Goal: Use online tool/utility: Utilize a website feature to perform a specific function

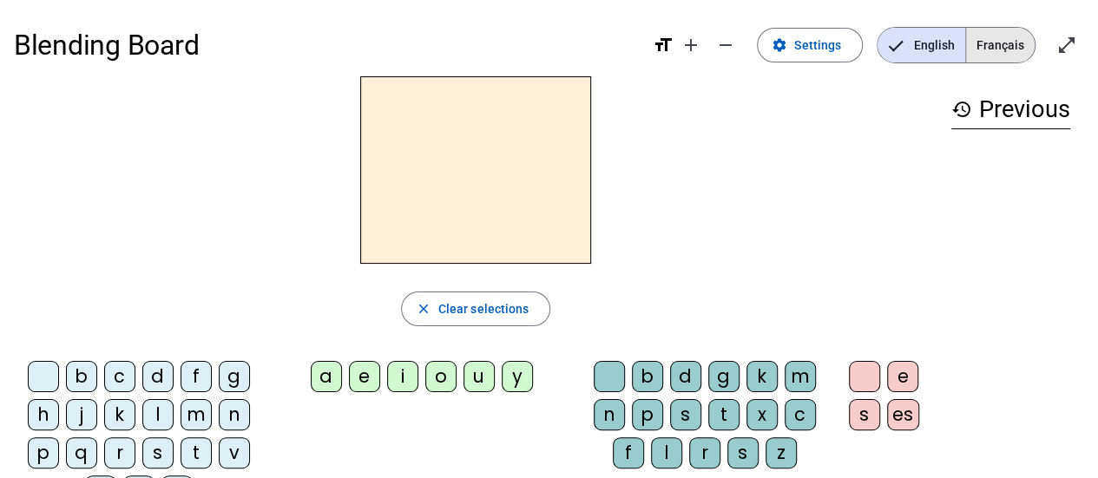
click at [988, 60] on span "Français" at bounding box center [1000, 45] width 69 height 35
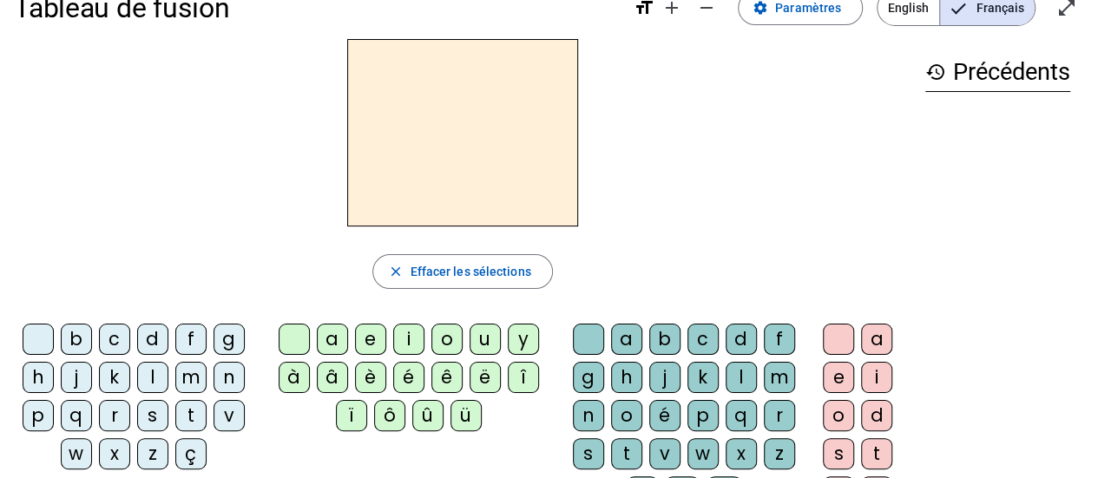
scroll to position [36, 0]
click at [110, 350] on div "c" at bounding box center [114, 339] width 31 height 31
click at [26, 373] on div "h" at bounding box center [38, 378] width 31 height 31
click at [121, 342] on div "c" at bounding box center [114, 339] width 31 height 31
click at [337, 341] on div "a" at bounding box center [332, 339] width 31 height 31
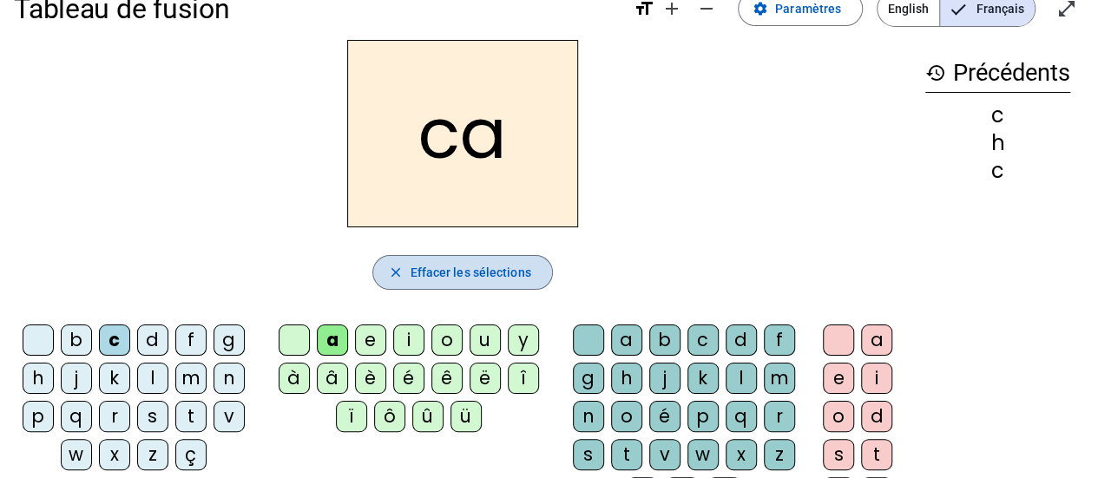
click at [446, 272] on span "Effacer les sélections" at bounding box center [470, 272] width 121 height 21
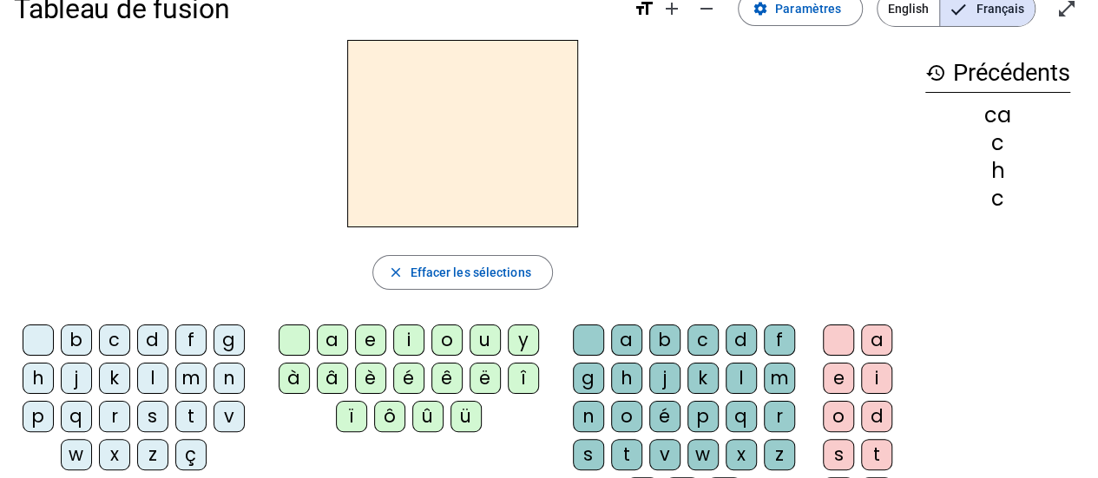
click at [78, 343] on div "b" at bounding box center [76, 339] width 31 height 31
click at [332, 340] on div "a" at bounding box center [332, 339] width 31 height 31
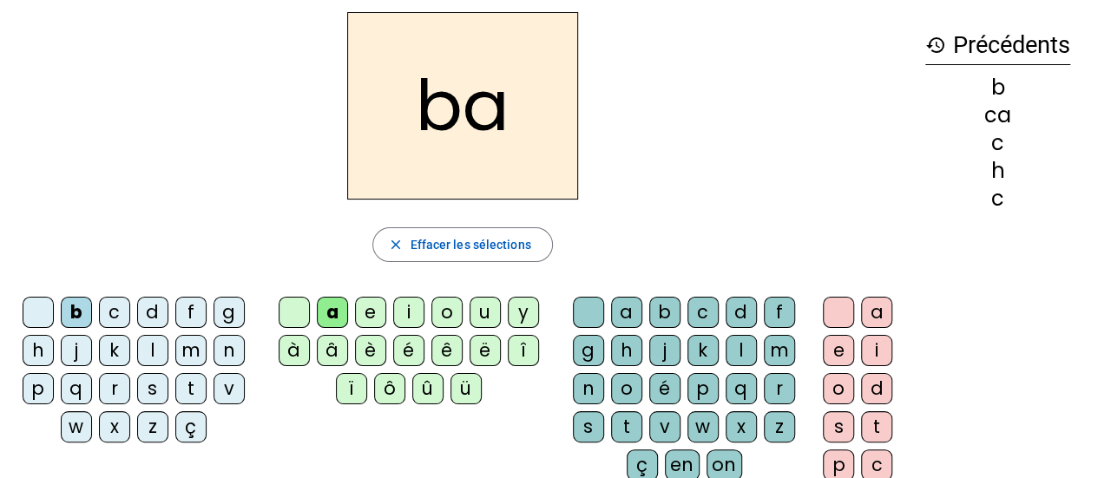
scroll to position [65, 0]
click at [689, 309] on div "c" at bounding box center [702, 311] width 31 height 31
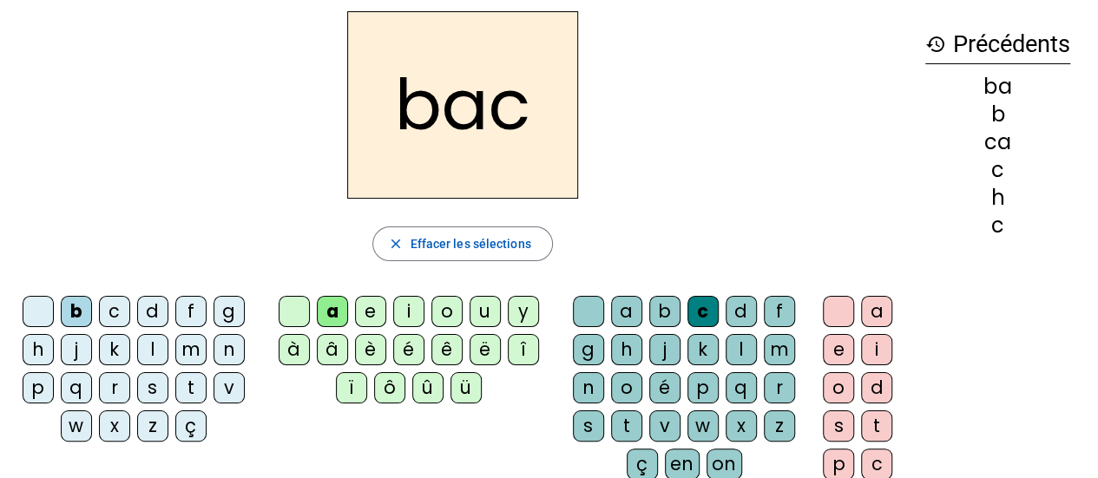
click at [871, 307] on div "a" at bounding box center [876, 311] width 31 height 31
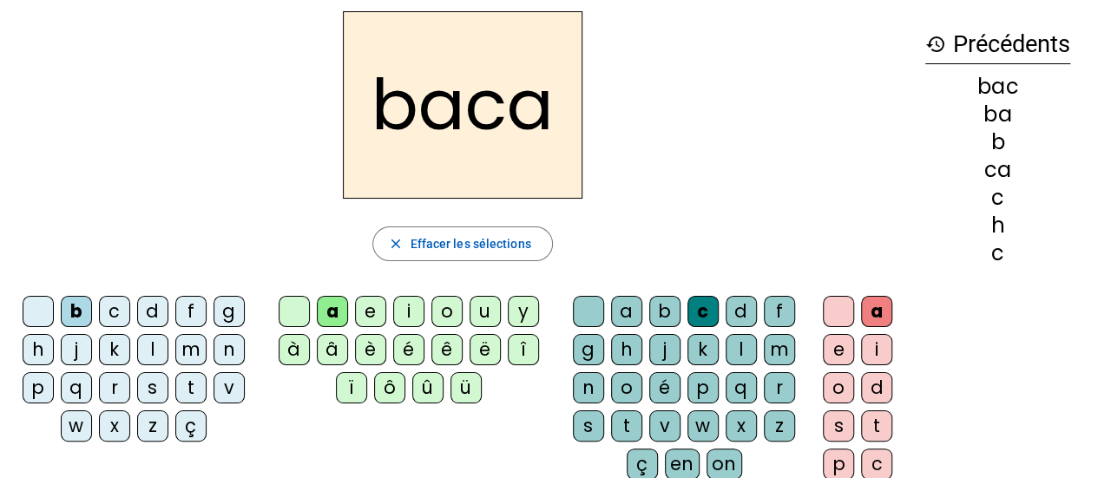
click at [729, 312] on div "d" at bounding box center [740, 311] width 31 height 31
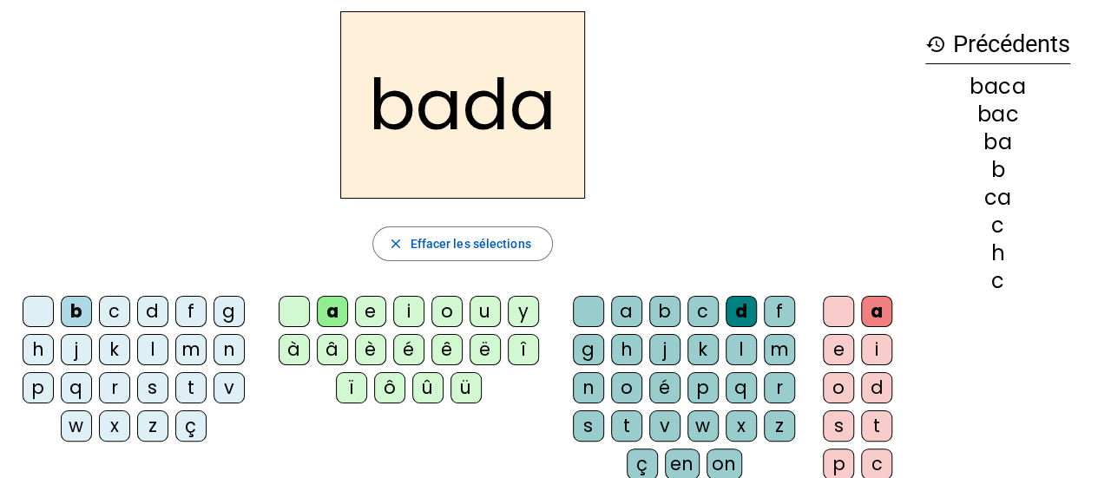
click at [145, 306] on div "d" at bounding box center [152, 311] width 31 height 31
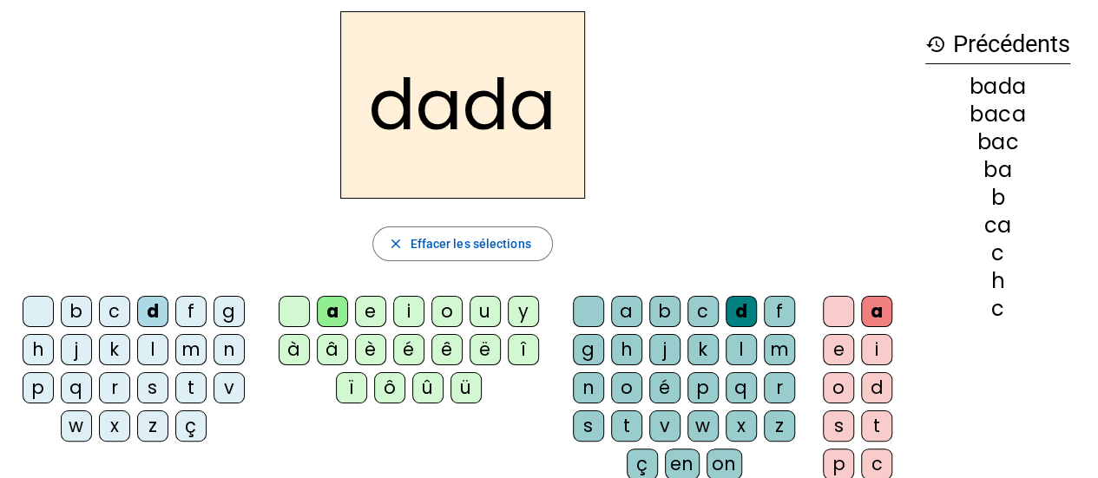
click at [370, 316] on div "e" at bounding box center [370, 311] width 31 height 31
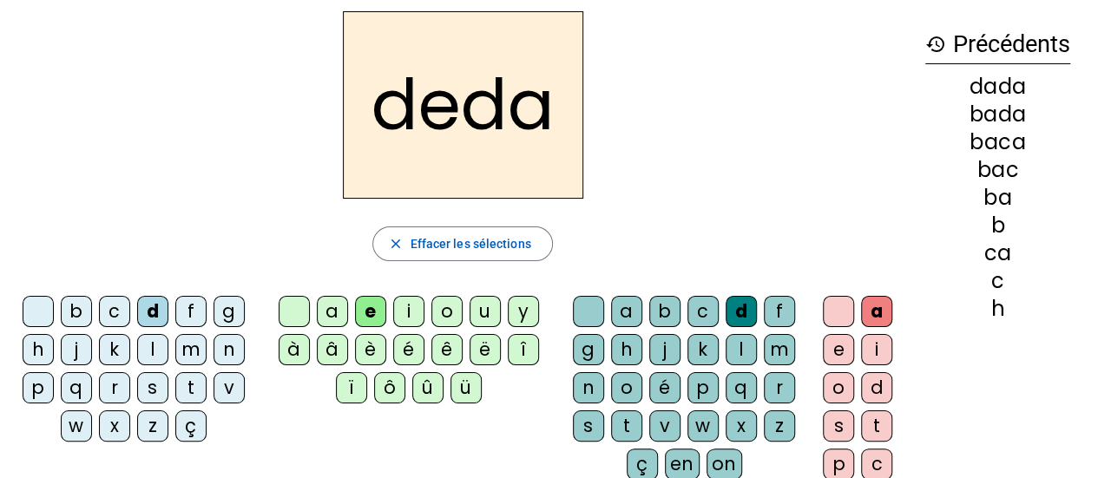
click at [627, 350] on div "h" at bounding box center [626, 349] width 31 height 31
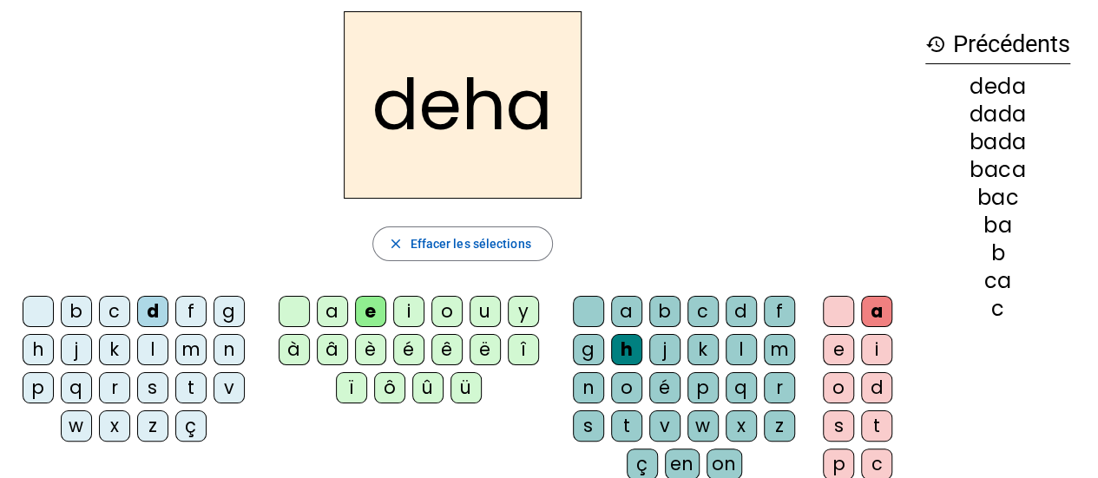
click at [878, 343] on div "i" at bounding box center [876, 349] width 31 height 31
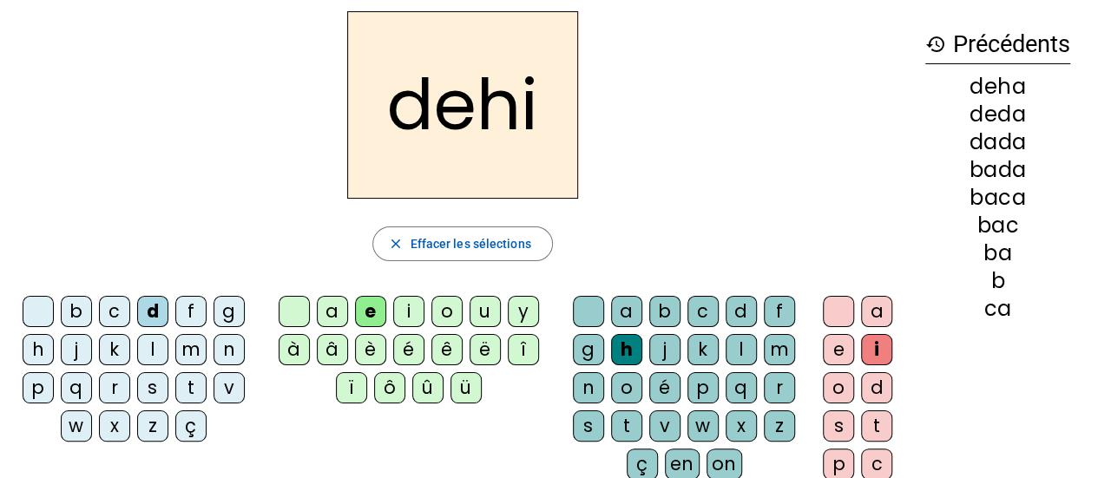
click at [661, 356] on div "j" at bounding box center [664, 349] width 31 height 31
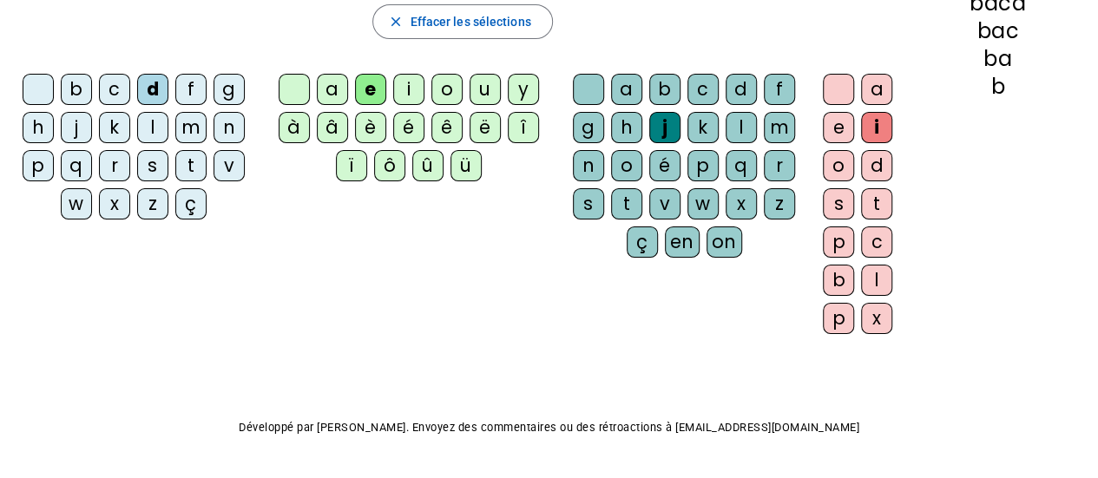
scroll to position [0, 0]
